Goal: Task Accomplishment & Management: Manage account settings

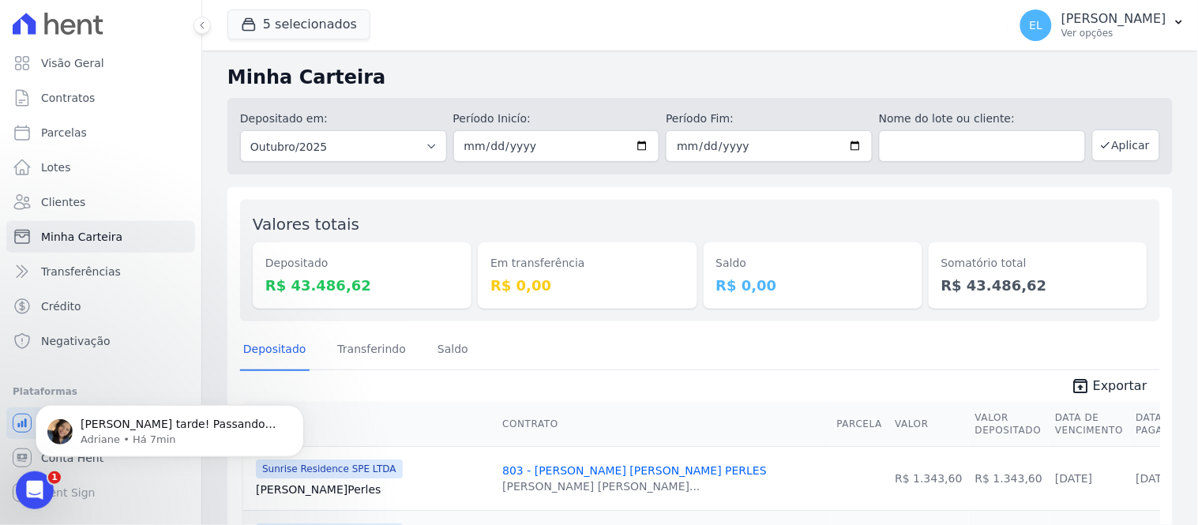
scroll to position [6710, 0]
click at [180, 426] on span "[PERSON_NAME] tarde! Passando para informar que ainda não consegui ajustar o co…" at bounding box center [181, 462] width 201 height 91
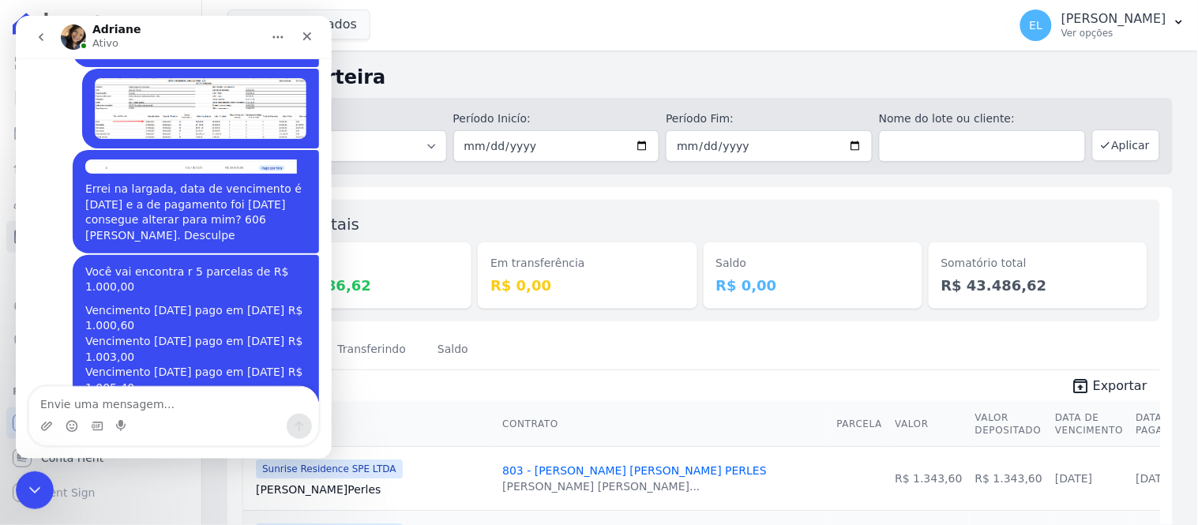
scroll to position [6747, 0]
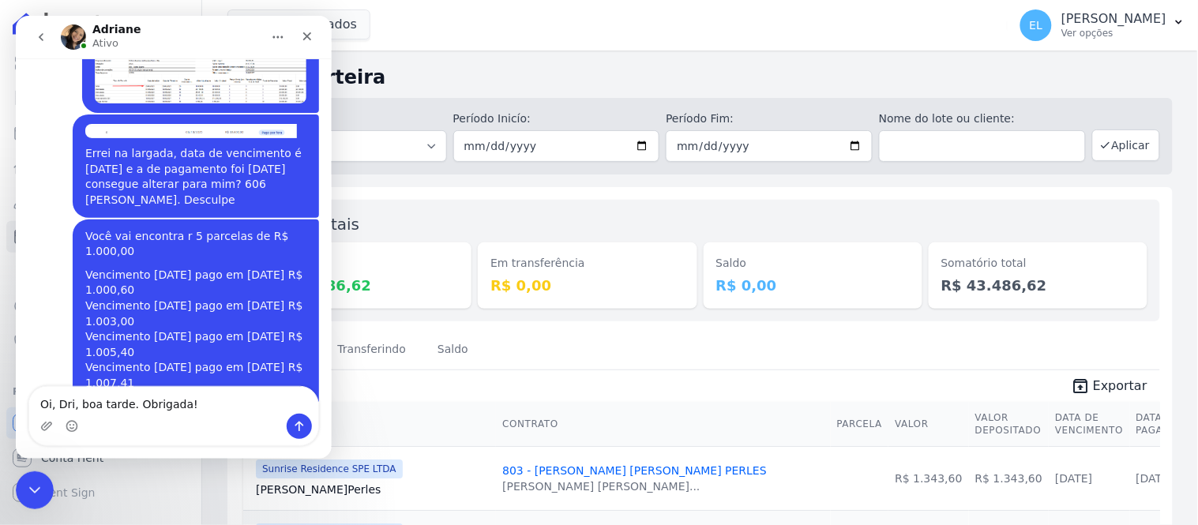
type textarea "Oi, Dri, boa tarde. Obrigada!"
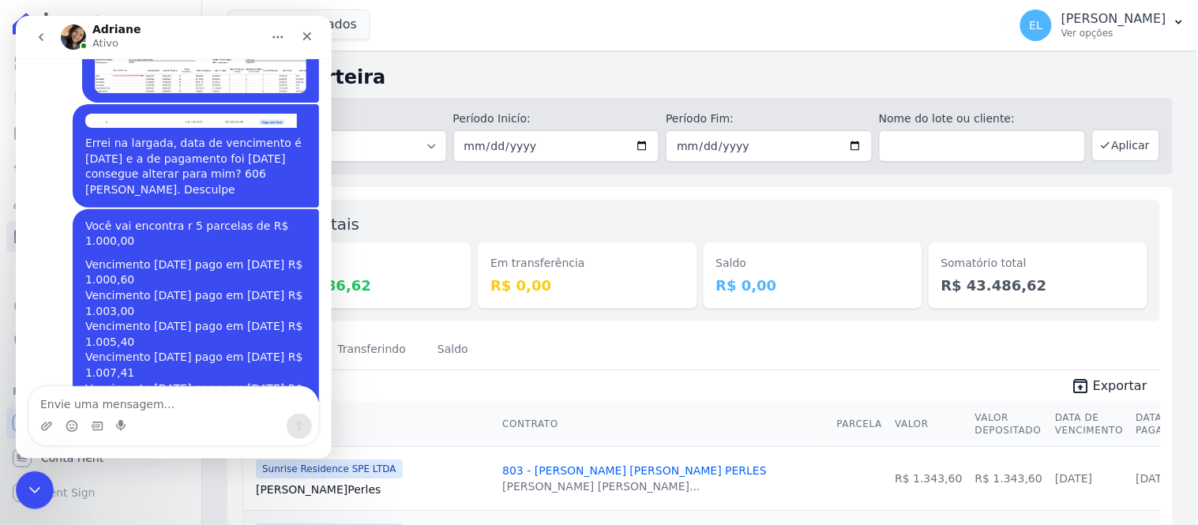
scroll to position [6756, 0]
type textarea "Obrigada por avisar"
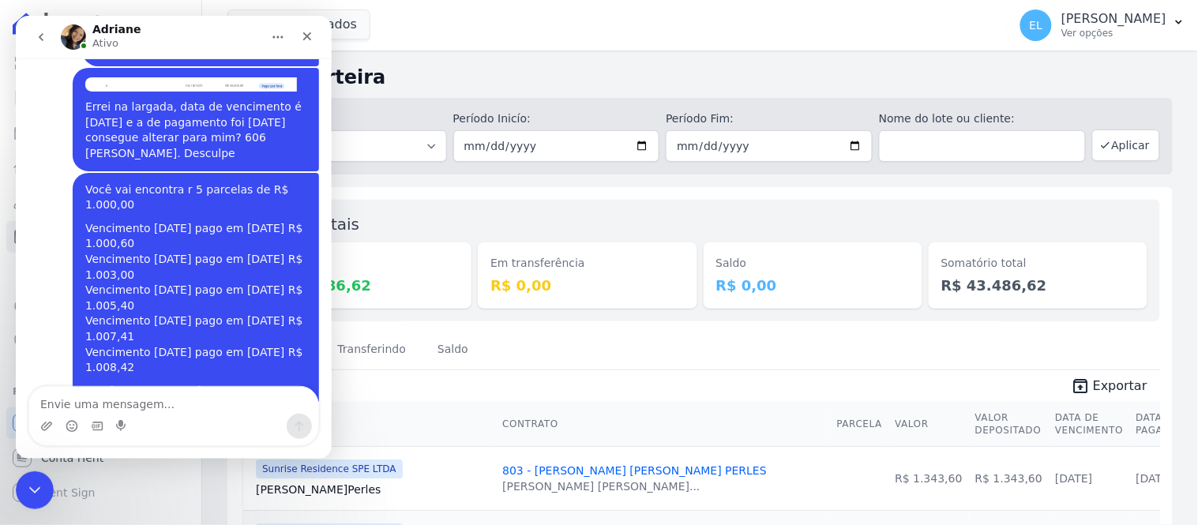
scroll to position [6793, 0]
click at [27, 482] on icon "Encerramento do Messenger da Intercom" at bounding box center [32, 488] width 19 height 19
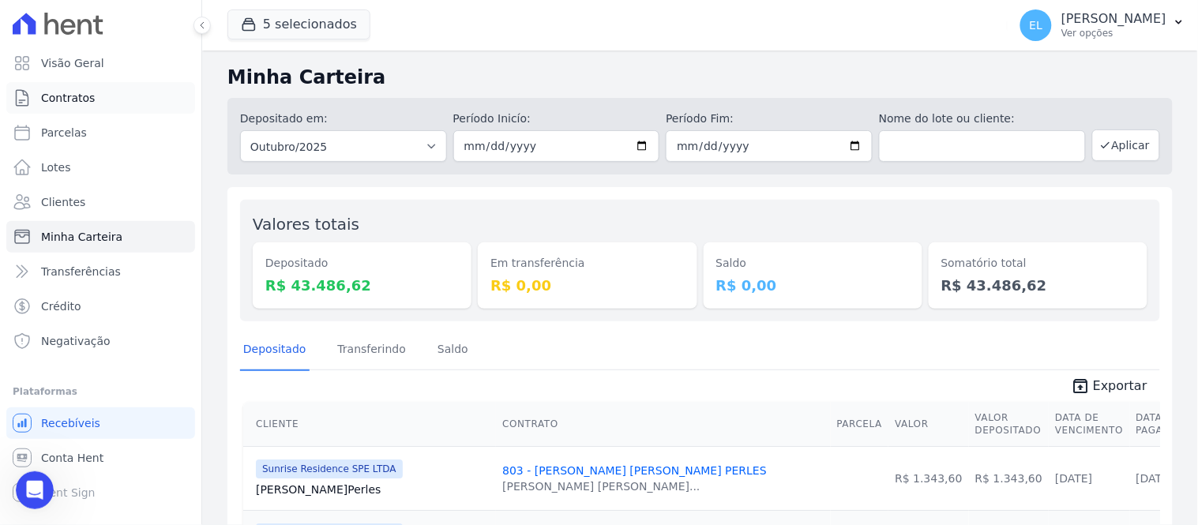
click at [59, 100] on span "Contratos" at bounding box center [68, 98] width 54 height 16
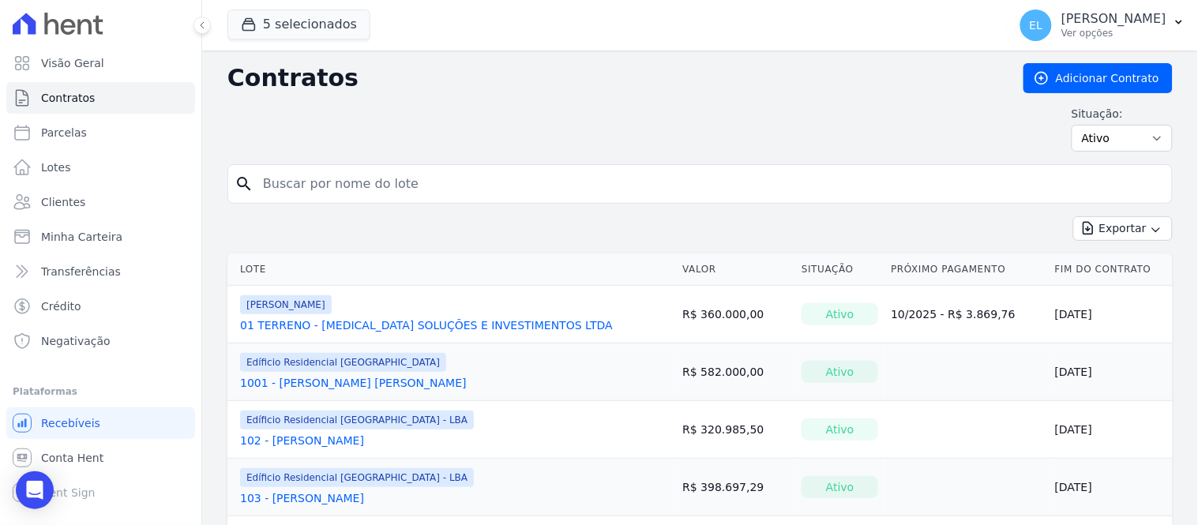
click at [292, 186] on input "search" at bounding box center [710, 184] width 912 height 32
type input "1302"
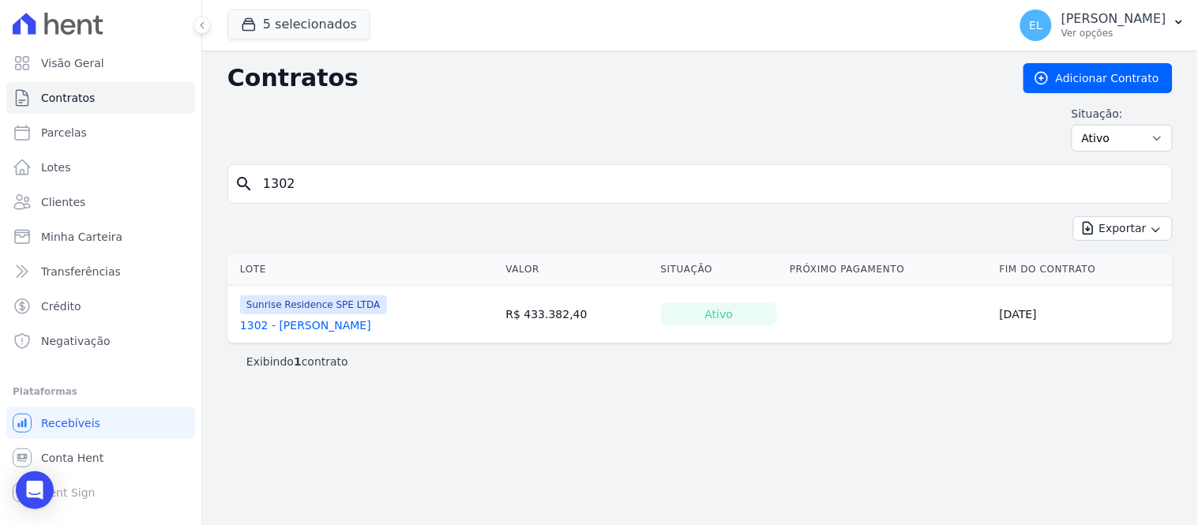
click at [362, 321] on link "1302 - [PERSON_NAME]" at bounding box center [305, 325] width 131 height 16
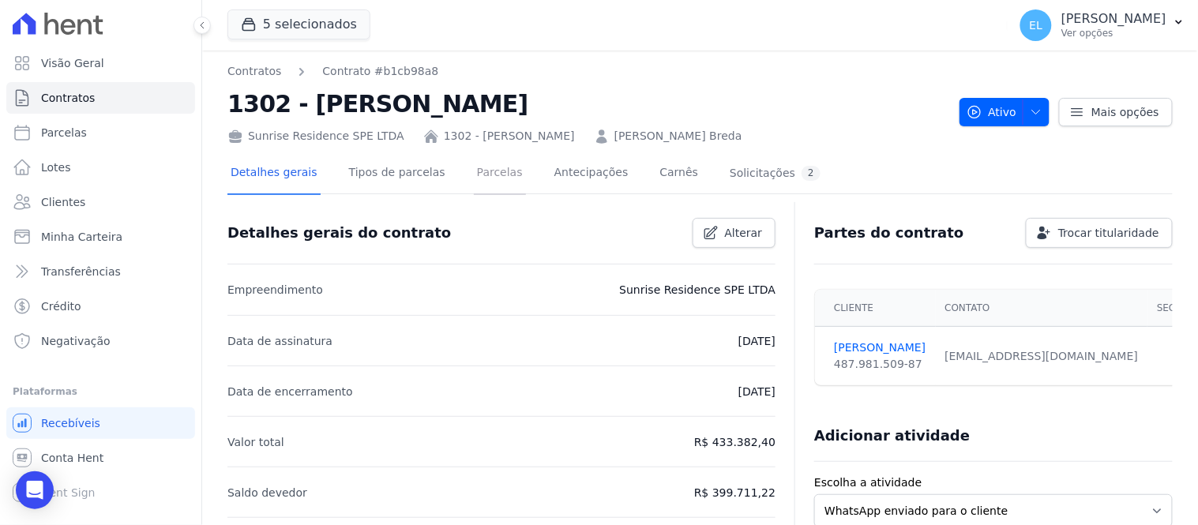
click at [479, 168] on link "Parcelas" at bounding box center [500, 174] width 52 height 42
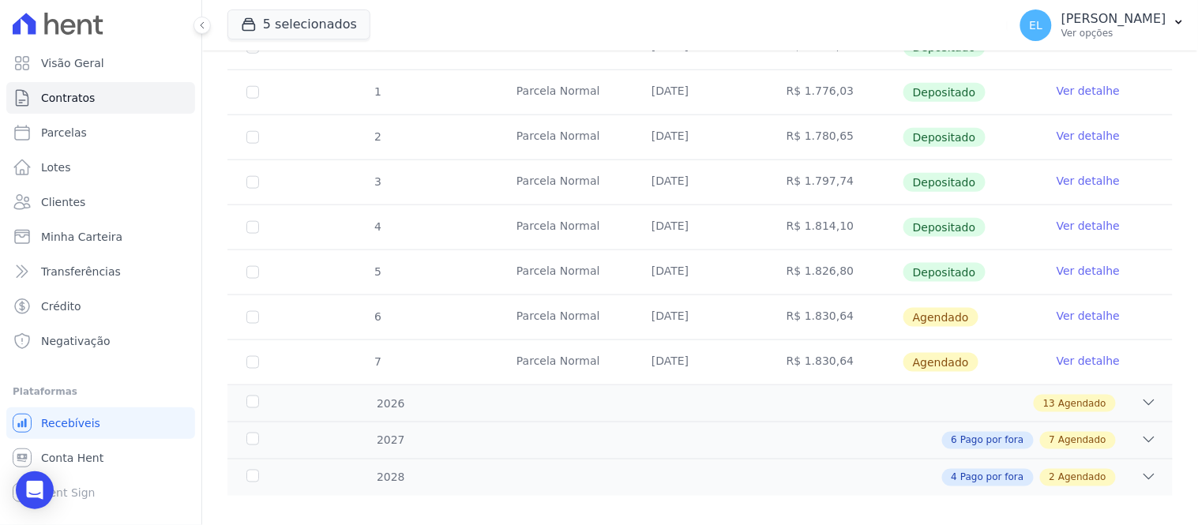
scroll to position [415, 0]
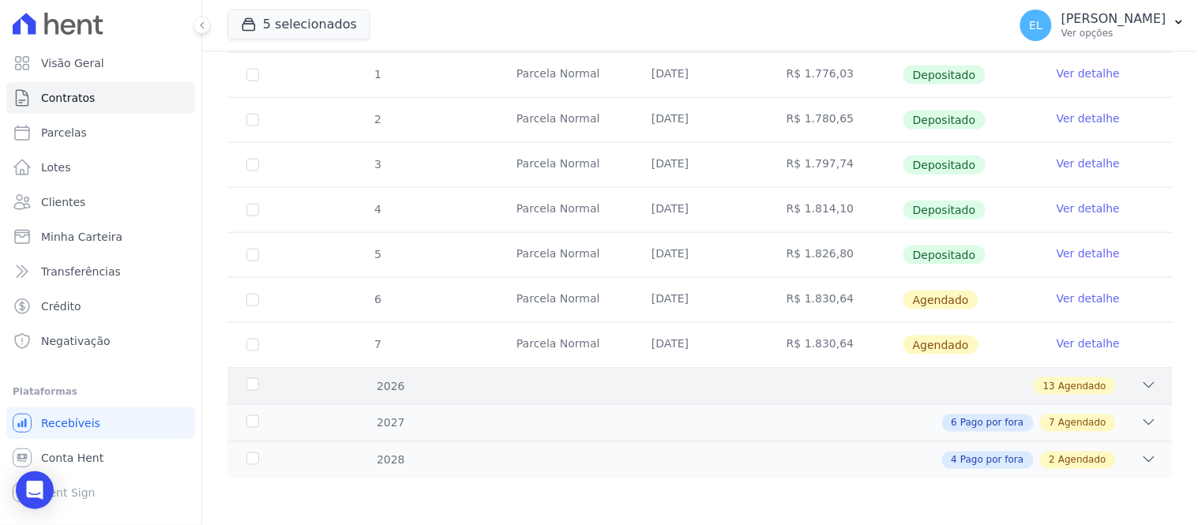
click at [1144, 385] on icon at bounding box center [1149, 385] width 10 height 5
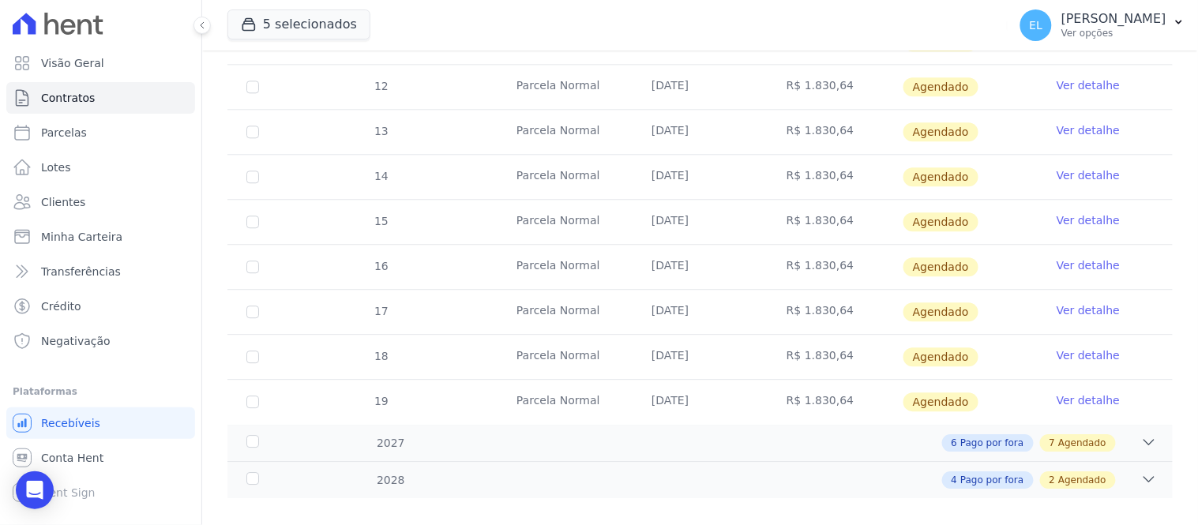
scroll to position [1001, 0]
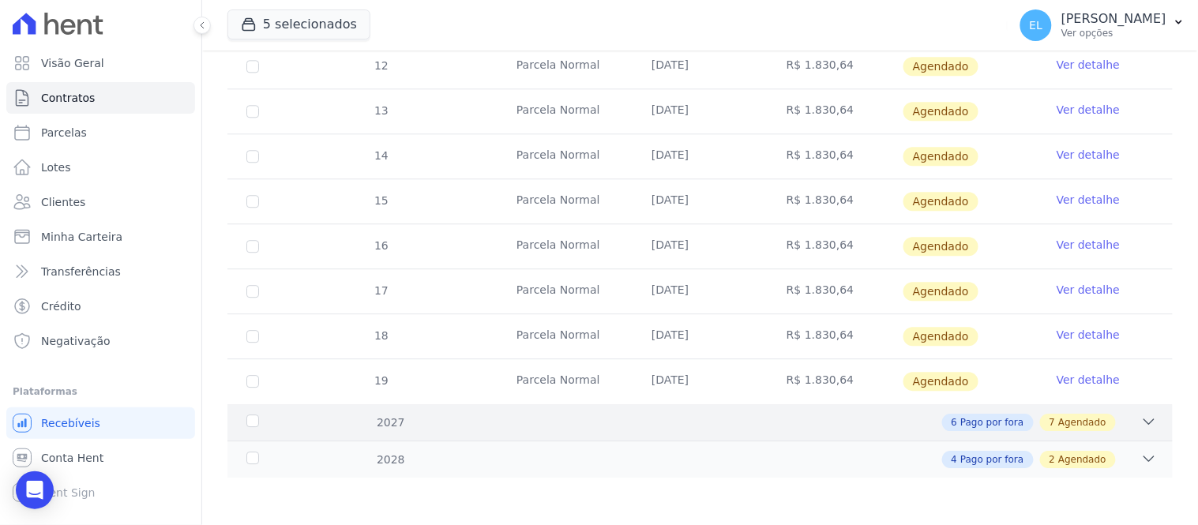
click at [1117, 421] on div "6 Pago por fora 7 Agendado" at bounding box center [746, 422] width 821 height 17
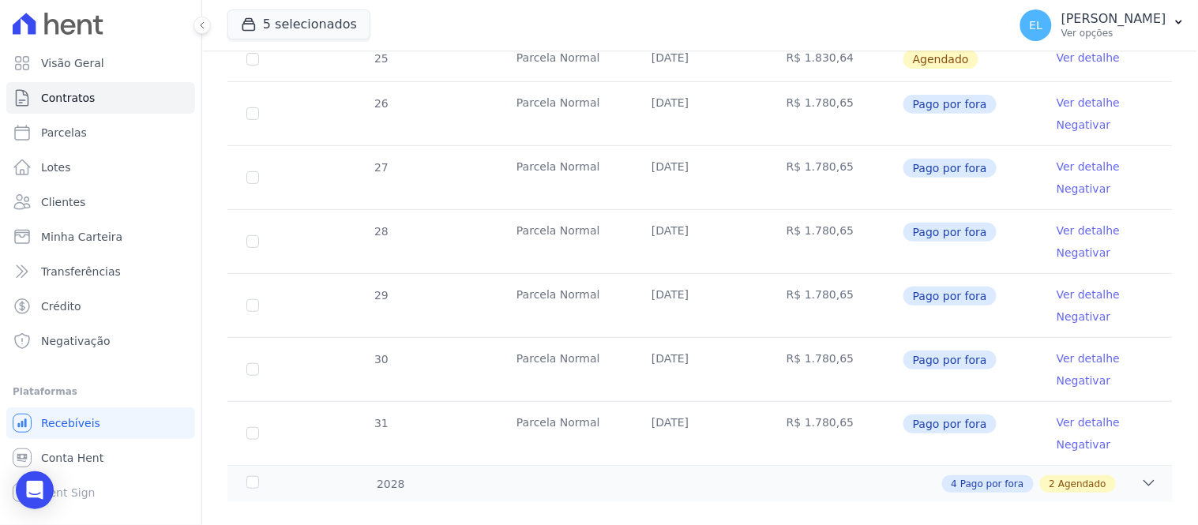
scroll to position [1702, 0]
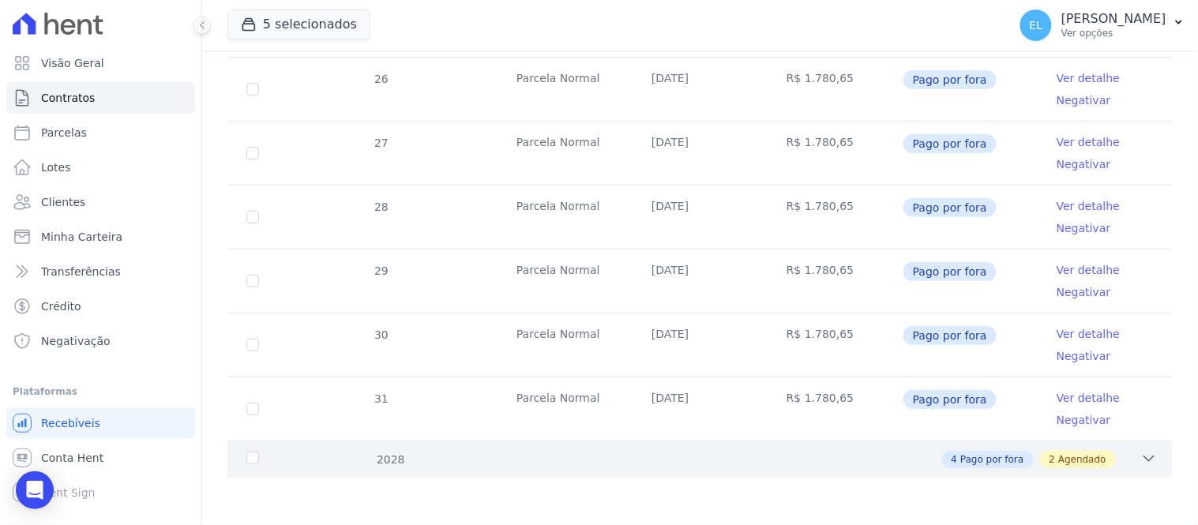
click at [1124, 453] on div "4 Pago por fora 2 Agendado" at bounding box center [746, 459] width 821 height 17
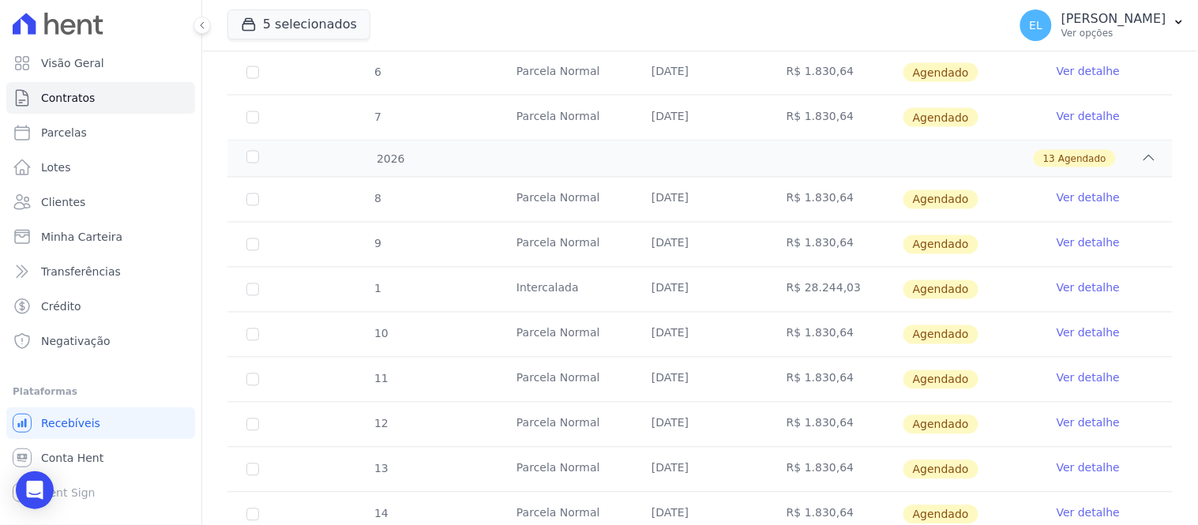
scroll to position [0, 0]
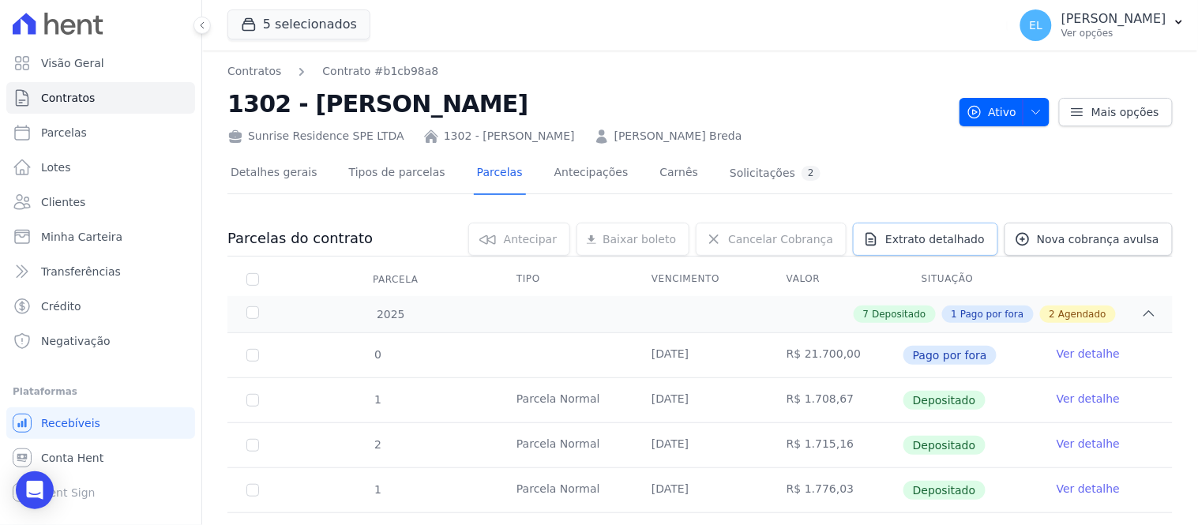
click at [943, 239] on span "Extrato detalhado" at bounding box center [935, 239] width 100 height 16
click at [1140, 270] on span "Exportar XLSX" at bounding box center [1143, 265] width 91 height 16
drag, startPoint x: 222, startPoint y: 103, endPoint x: 563, endPoint y: 104, distance: 341.2
copy h2 "1302 - [PERSON_NAME]"
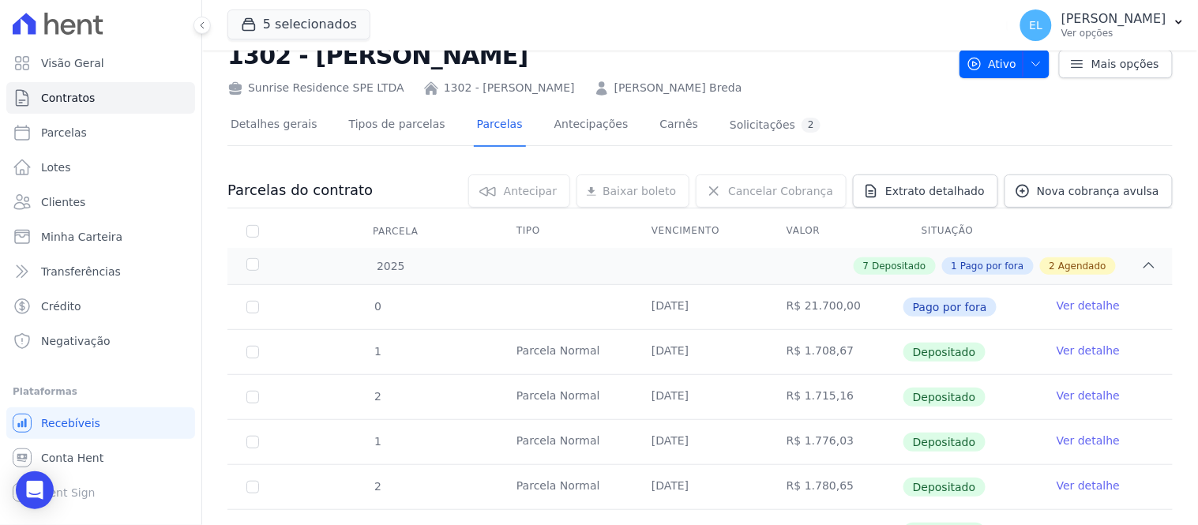
scroll to position [88, 0]
